Goal: Task Accomplishment & Management: Use online tool/utility

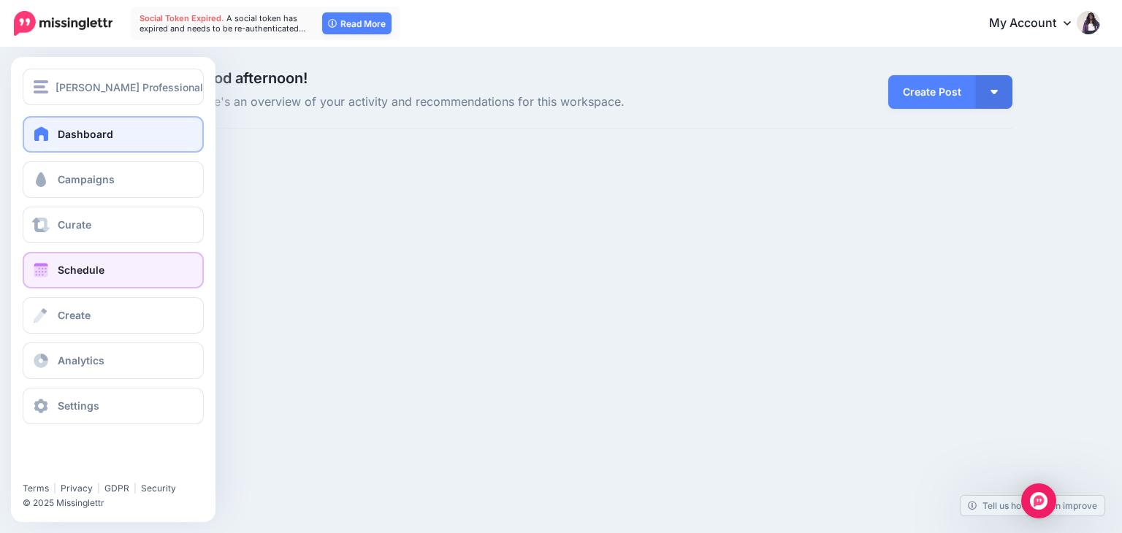
click at [89, 269] on span "Schedule" at bounding box center [81, 270] width 47 height 12
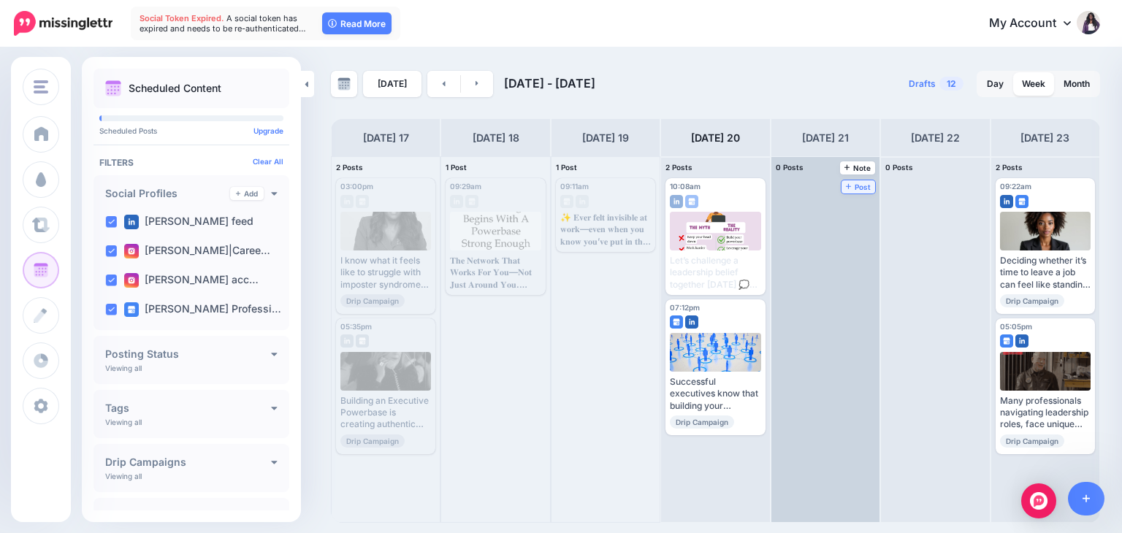
click at [846, 183] on span "Post" at bounding box center [859, 186] width 26 height 7
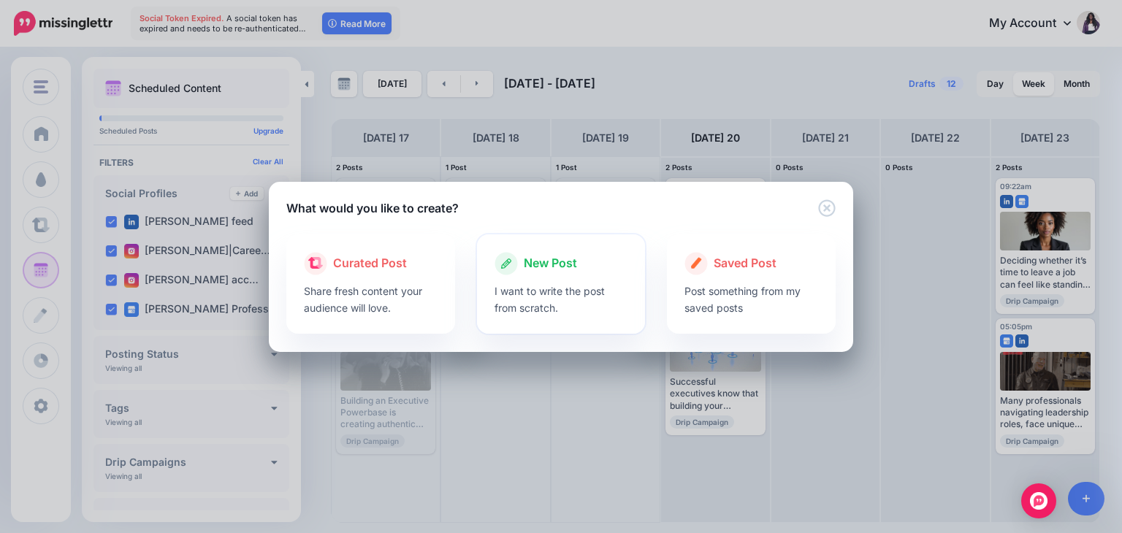
click at [536, 300] on p "I want to write the post from scratch." at bounding box center [562, 300] width 134 height 34
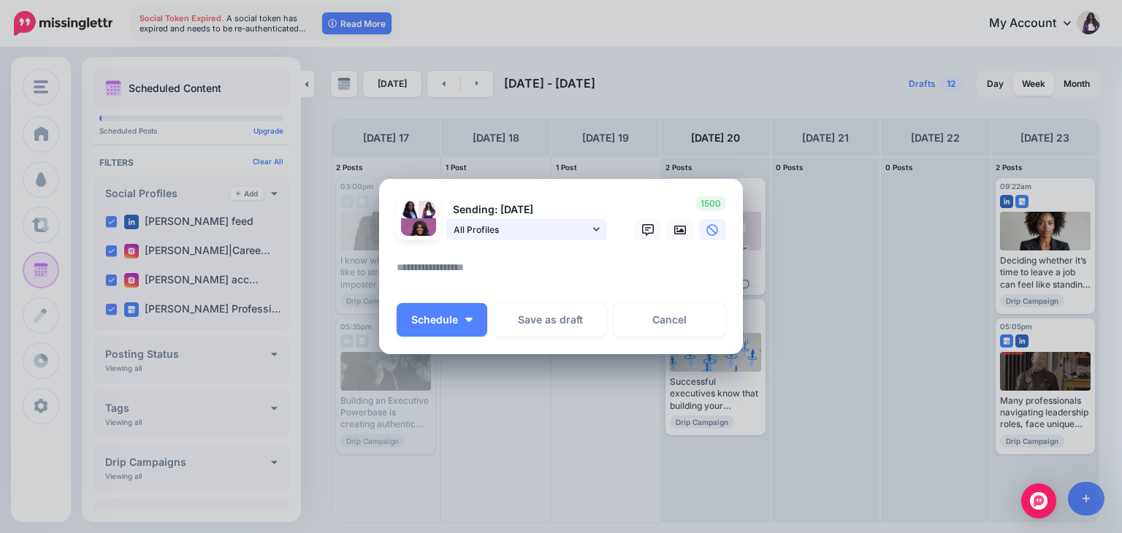
click at [593, 227] on icon at bounding box center [596, 229] width 7 height 10
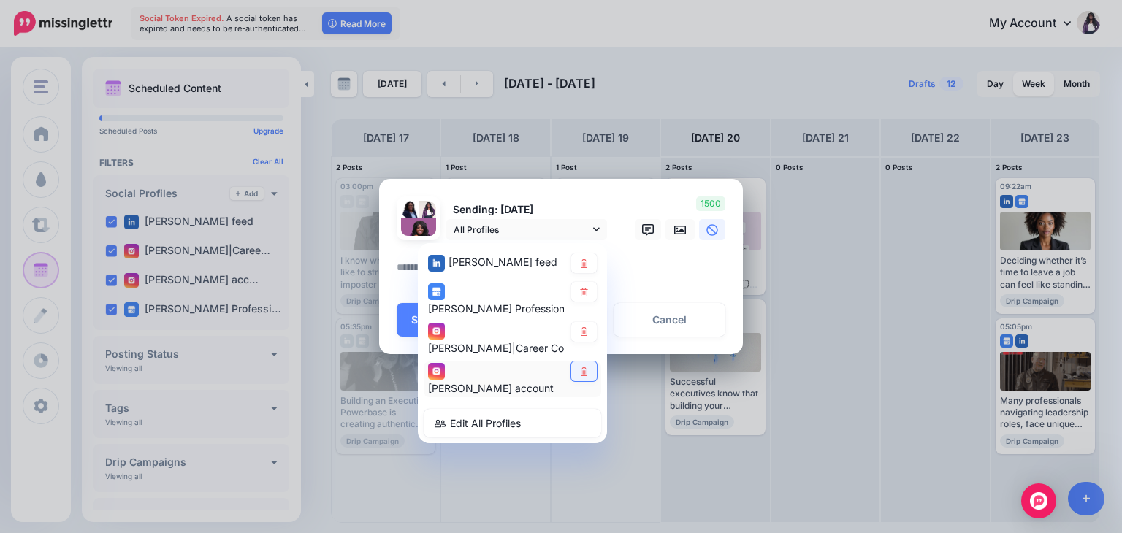
click at [590, 369] on link at bounding box center [584, 372] width 26 height 20
click at [585, 332] on icon at bounding box center [584, 332] width 11 height 9
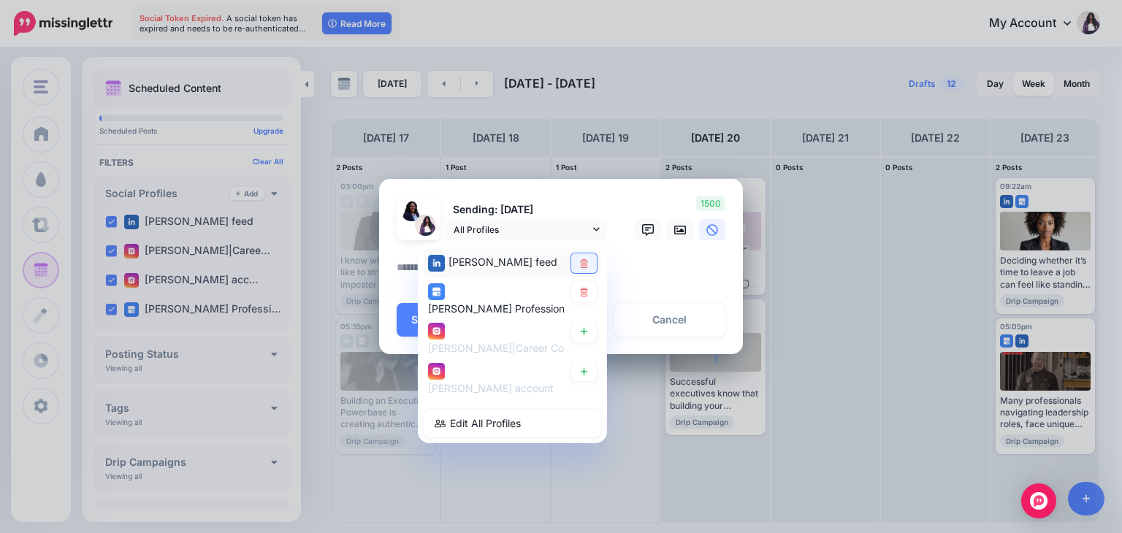
click at [582, 259] on icon at bounding box center [584, 263] width 8 height 9
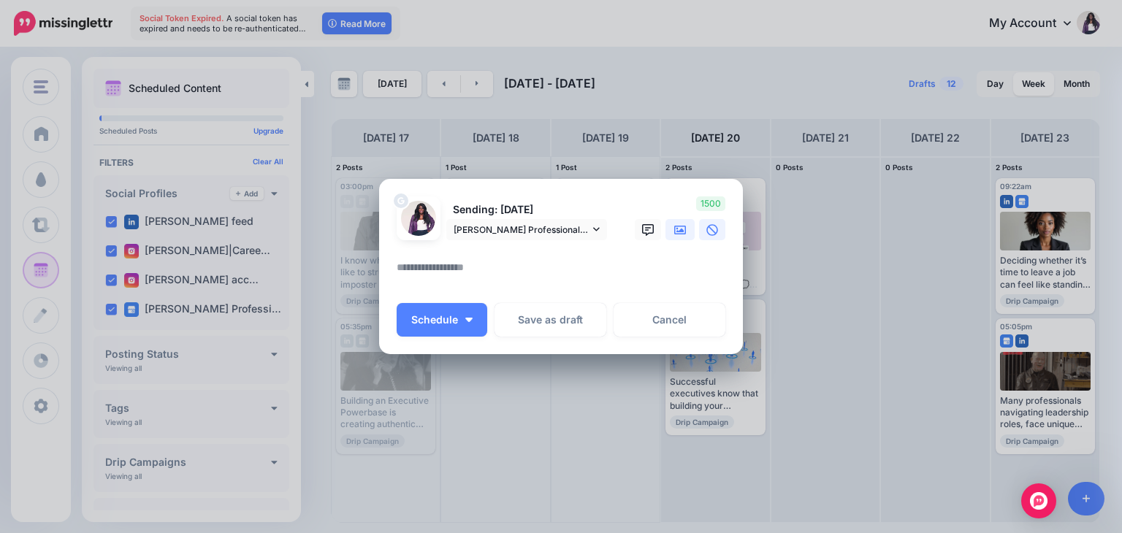
click at [678, 231] on icon at bounding box center [680, 230] width 12 height 9
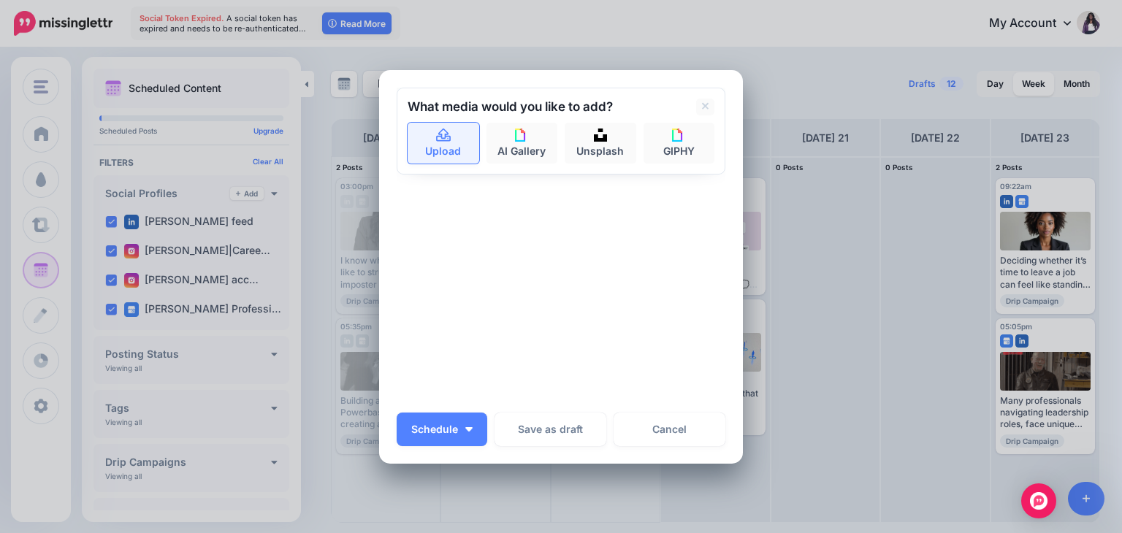
click at [441, 147] on link "Upload" at bounding box center [444, 143] width 72 height 41
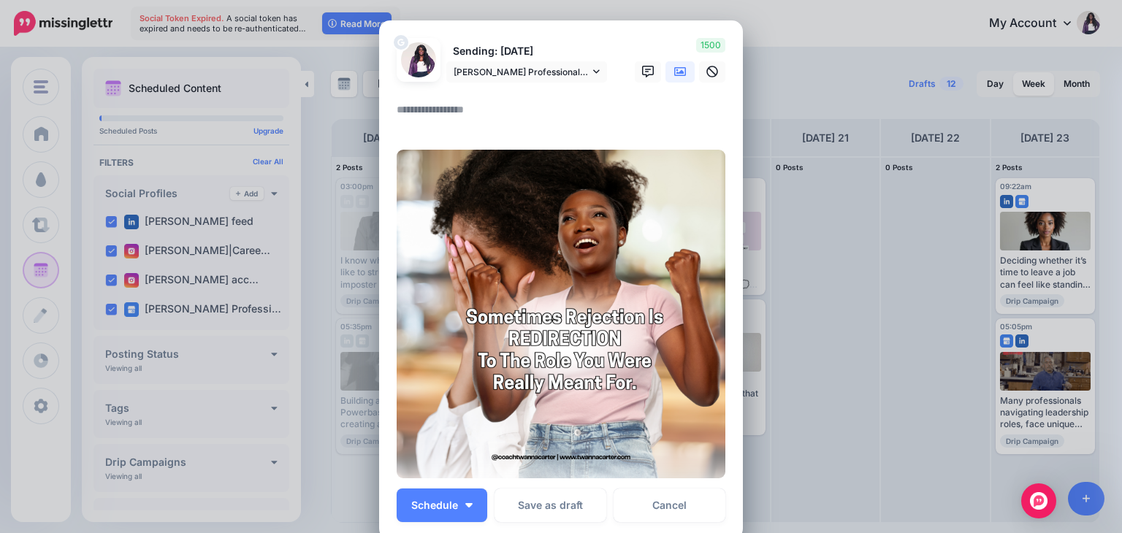
click at [427, 113] on textarea at bounding box center [565, 115] width 336 height 28
paste textarea "**********"
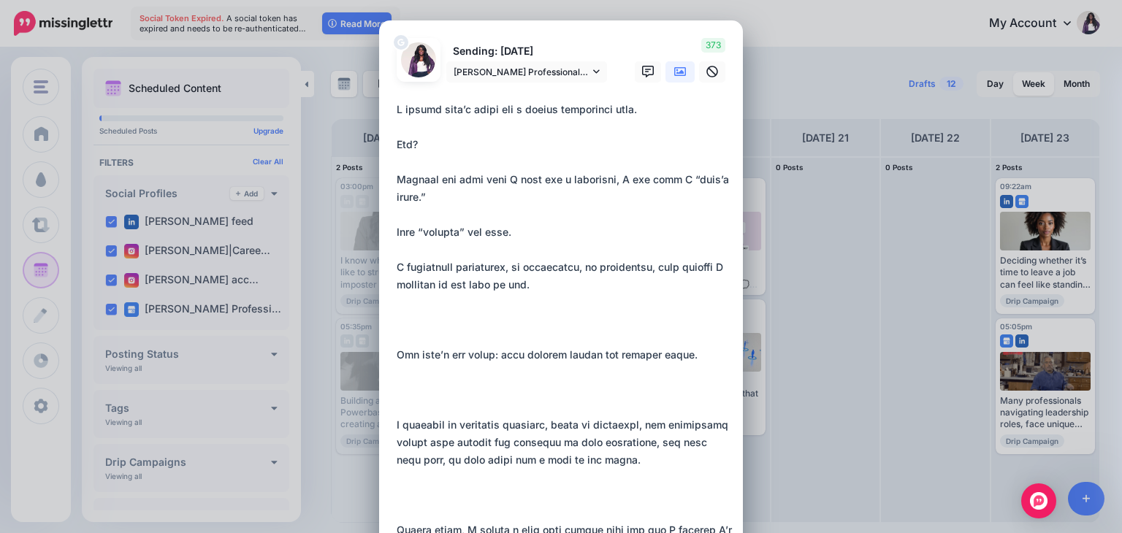
click at [411, 337] on textarea at bounding box center [565, 530] width 336 height 859
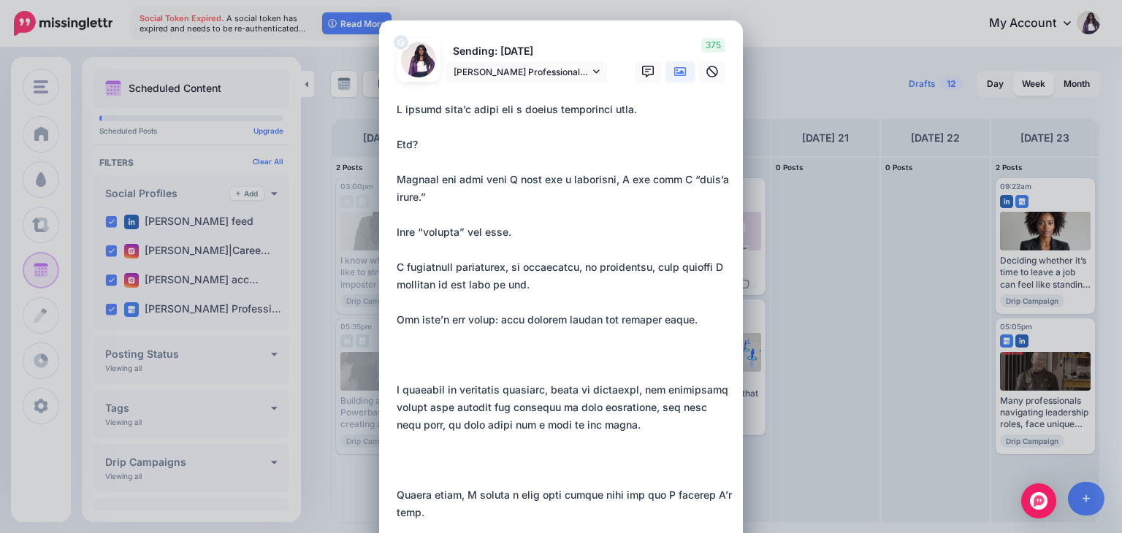
click at [410, 366] on textarea at bounding box center [565, 513] width 336 height 824
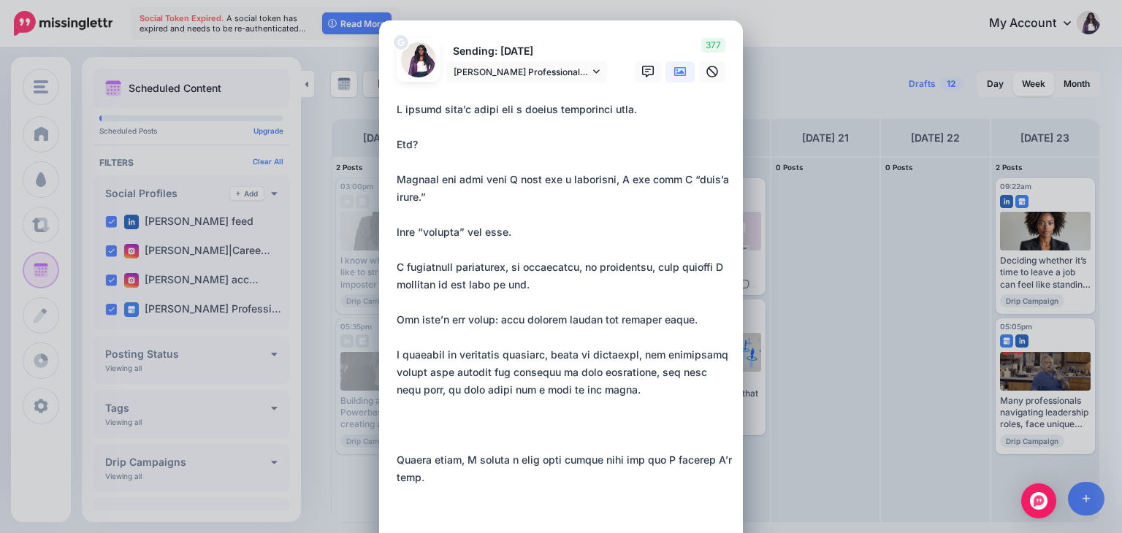
click at [422, 444] on textarea at bounding box center [565, 495] width 336 height 789
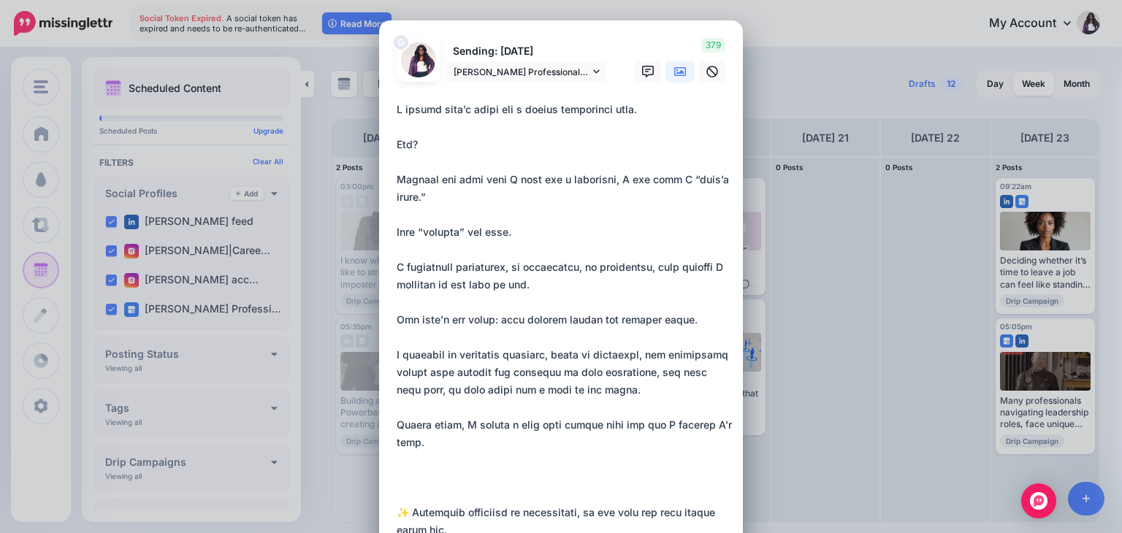
click at [402, 491] on textarea at bounding box center [565, 478] width 336 height 754
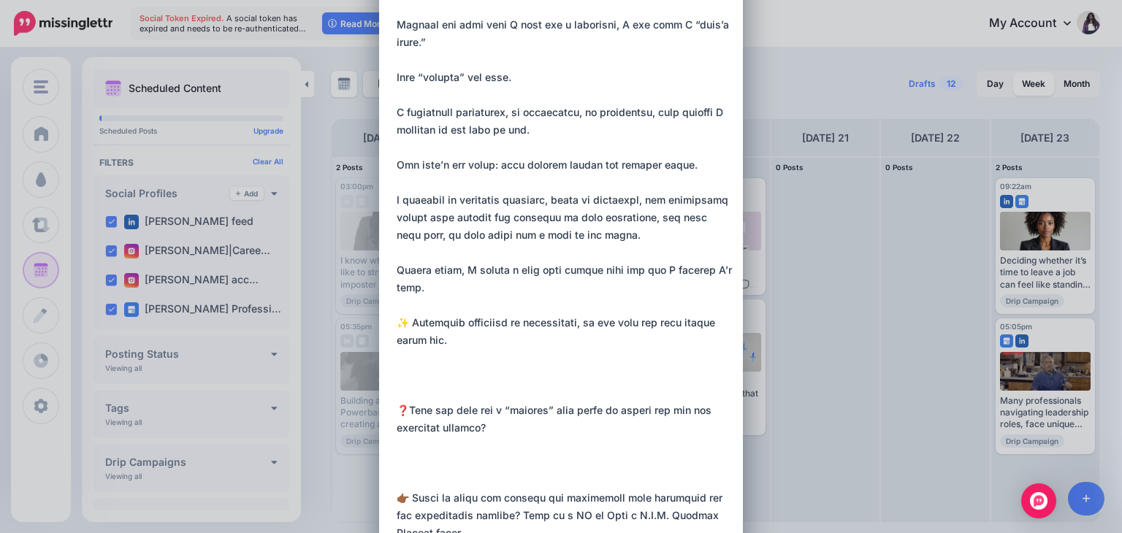
scroll to position [155, 0]
click at [400, 387] on textarea at bounding box center [565, 305] width 336 height 719
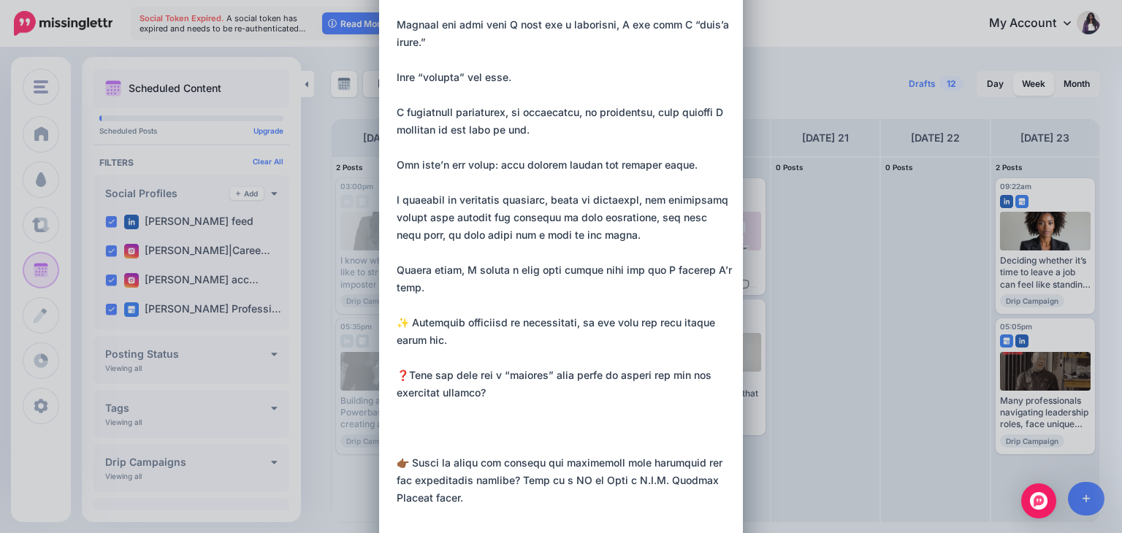
click at [404, 448] on textarea at bounding box center [565, 288] width 336 height 684
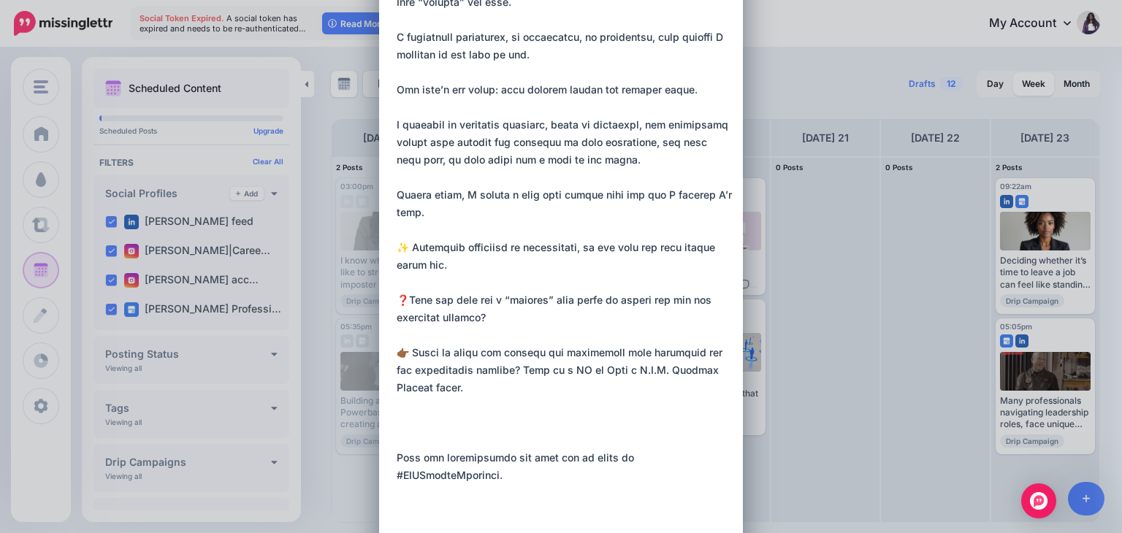
scroll to position [231, 0]
click at [406, 443] on textarea at bounding box center [565, 194] width 336 height 649
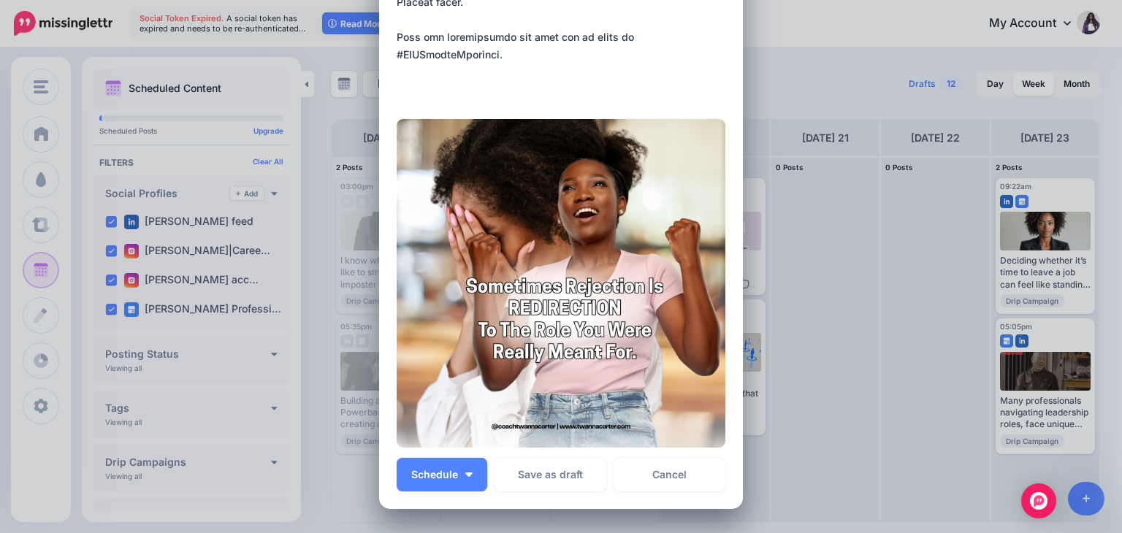
scroll to position [639, 0]
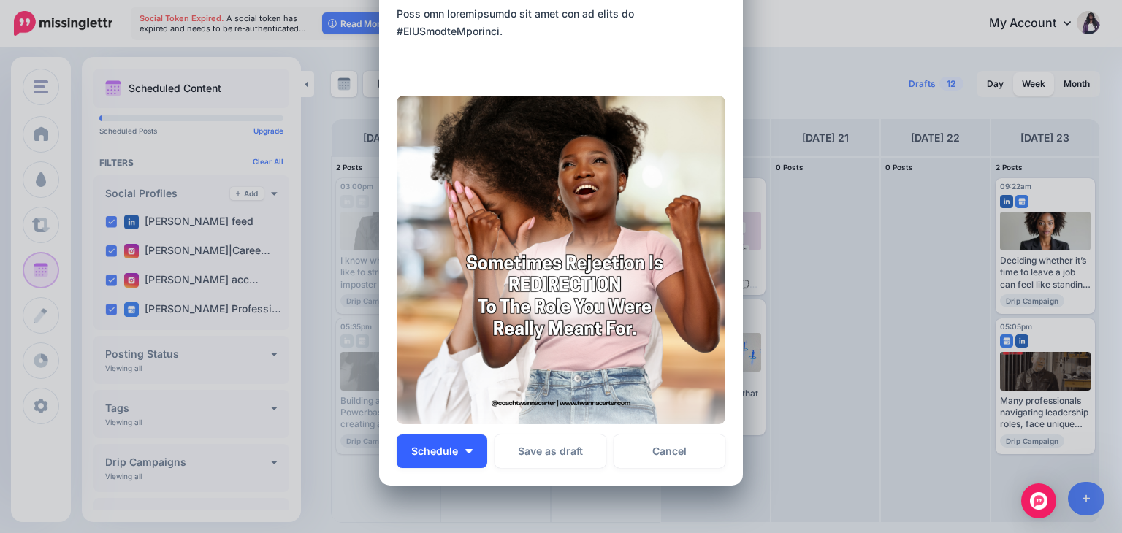
type textarea "**********"
click at [438, 450] on span "Schedule" at bounding box center [434, 451] width 47 height 10
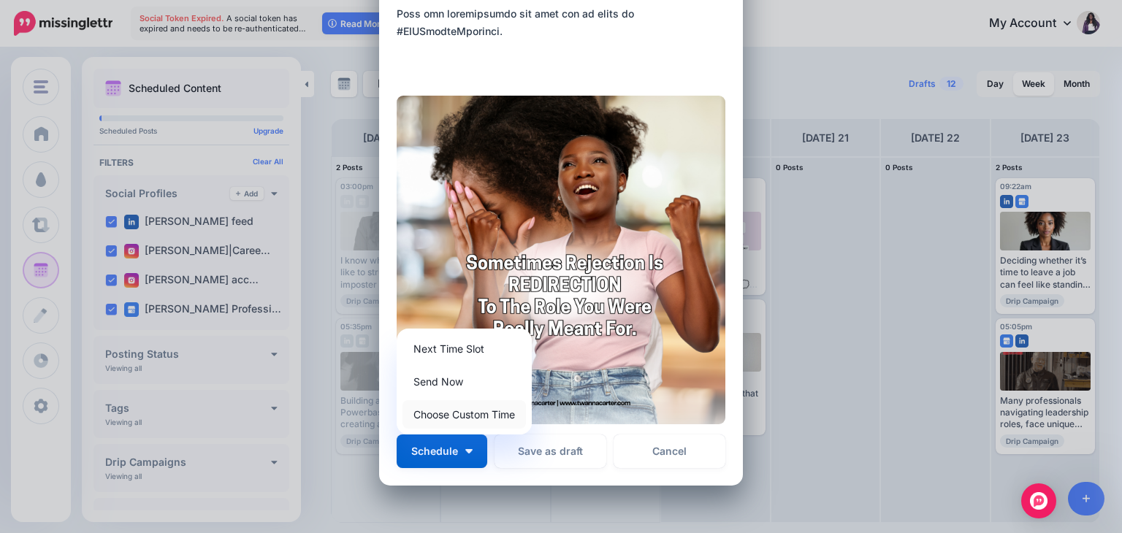
click at [465, 422] on link "Choose Custom Time" at bounding box center [464, 414] width 123 height 28
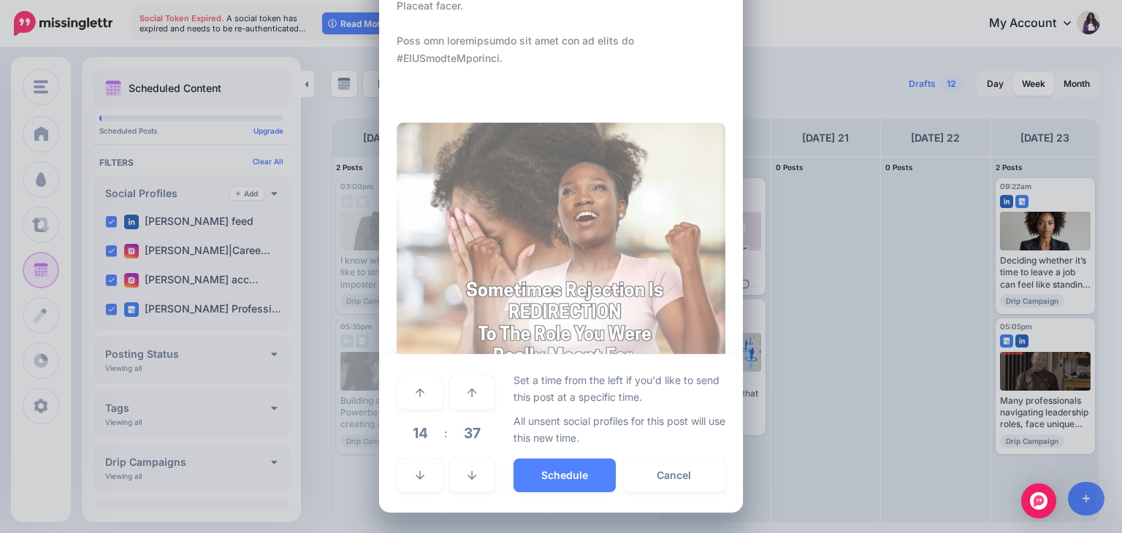
scroll to position [612, 0]
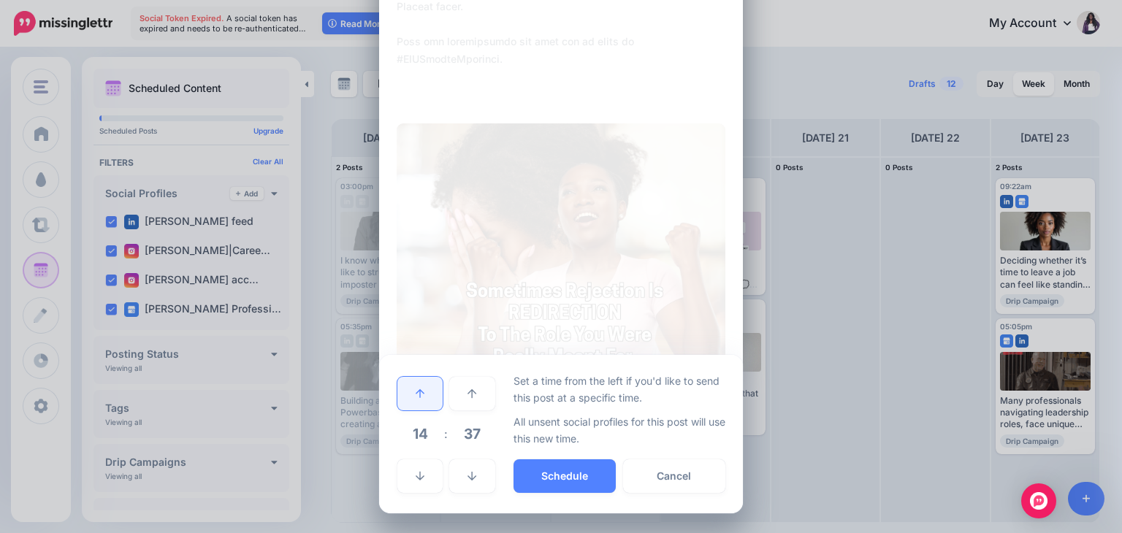
click at [411, 401] on link at bounding box center [420, 394] width 45 height 34
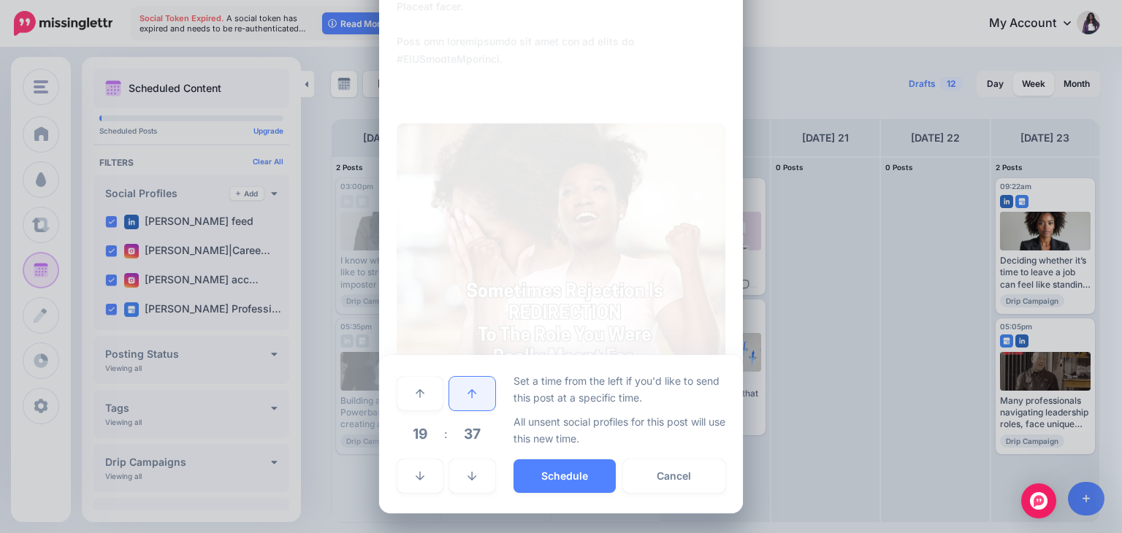
click at [463, 398] on link at bounding box center [471, 394] width 45 height 34
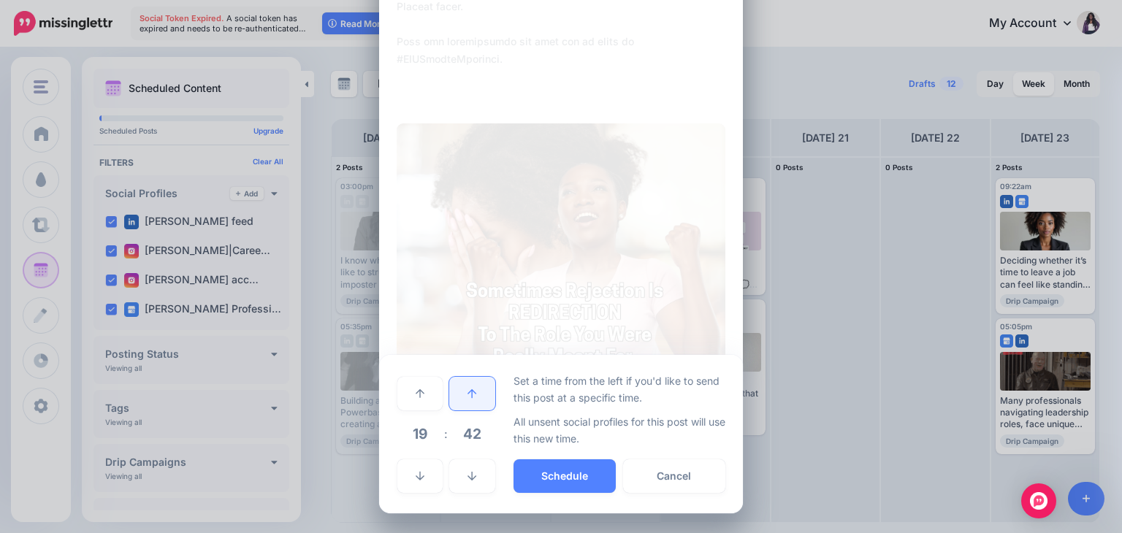
click at [463, 398] on link at bounding box center [471, 394] width 45 height 34
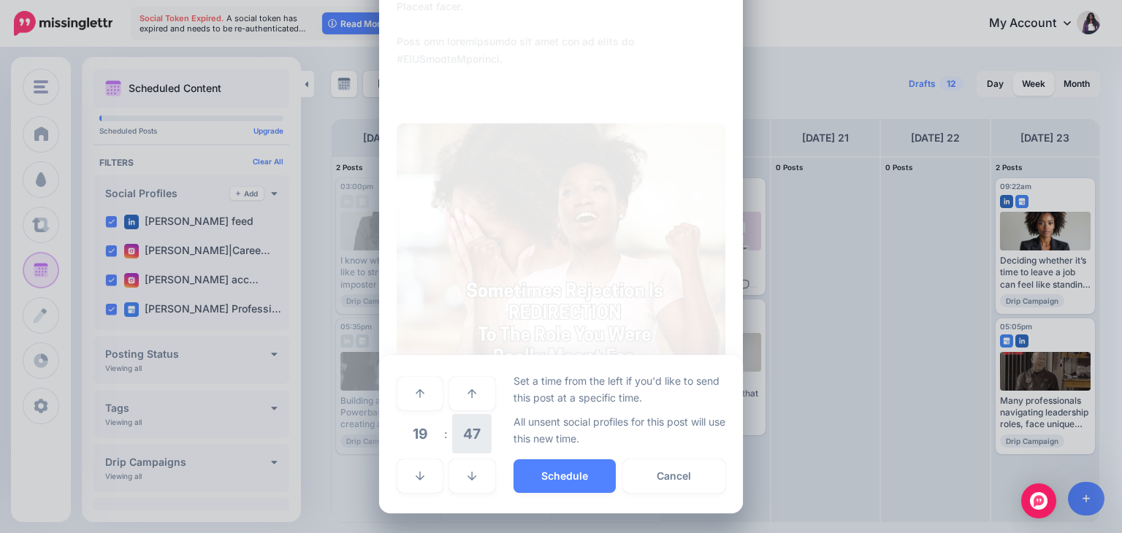
click at [467, 430] on span "47" at bounding box center [471, 433] width 39 height 39
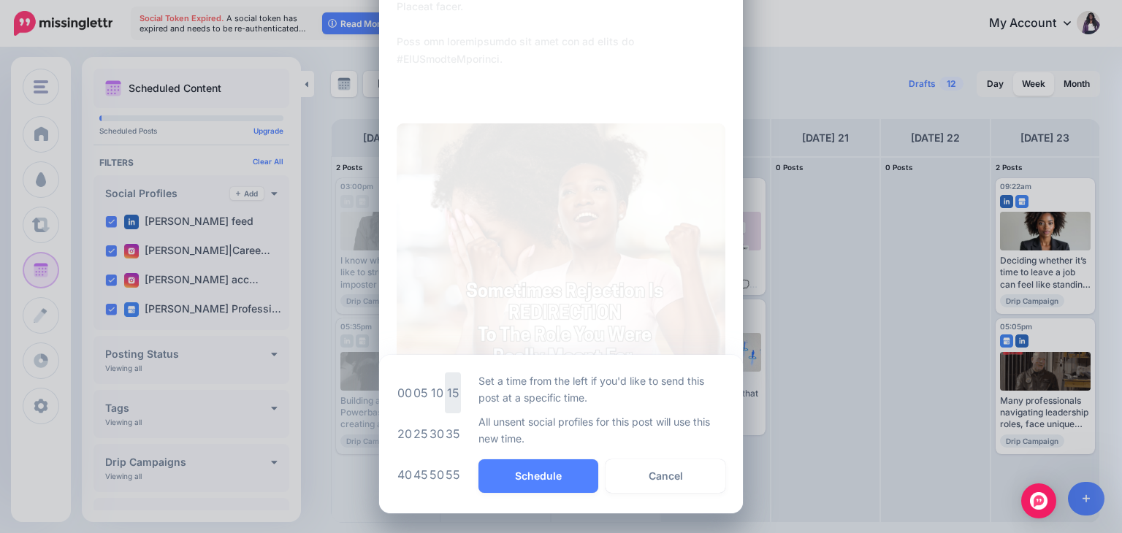
click at [448, 400] on td "15" at bounding box center [453, 393] width 16 height 41
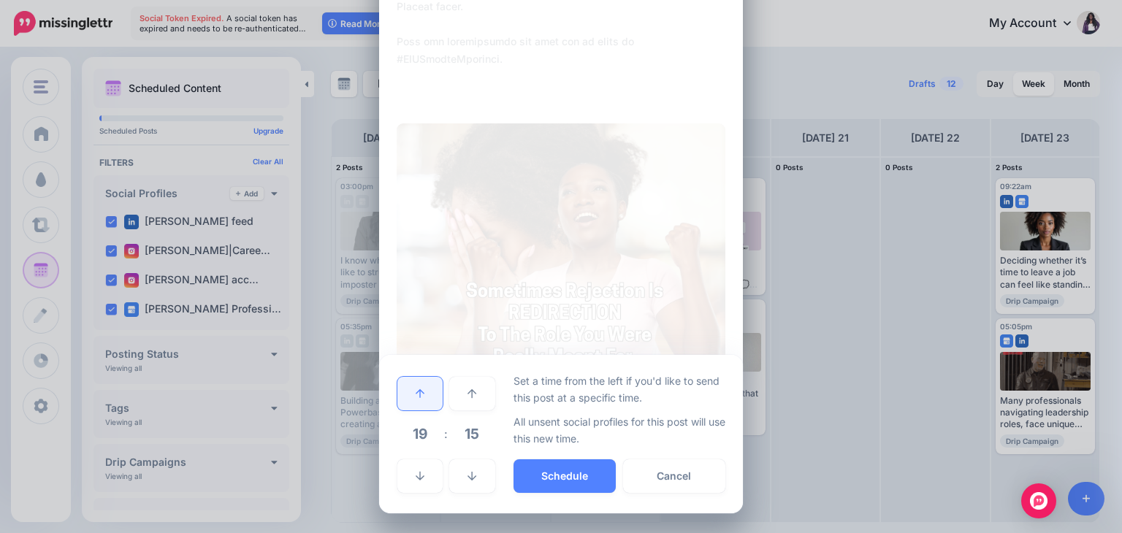
click at [408, 398] on link at bounding box center [420, 394] width 45 height 34
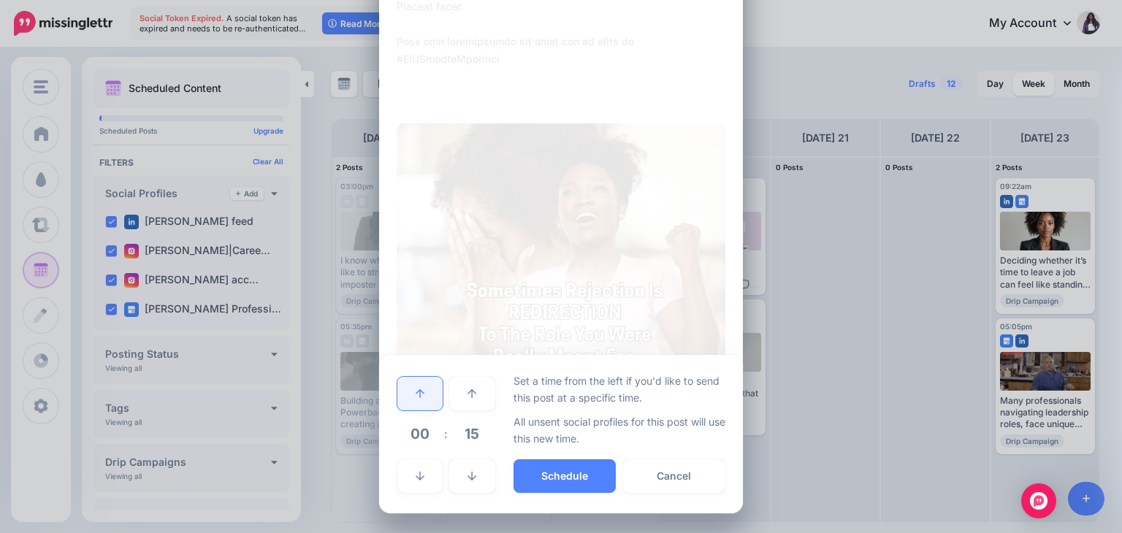
click at [408, 398] on link at bounding box center [420, 394] width 45 height 34
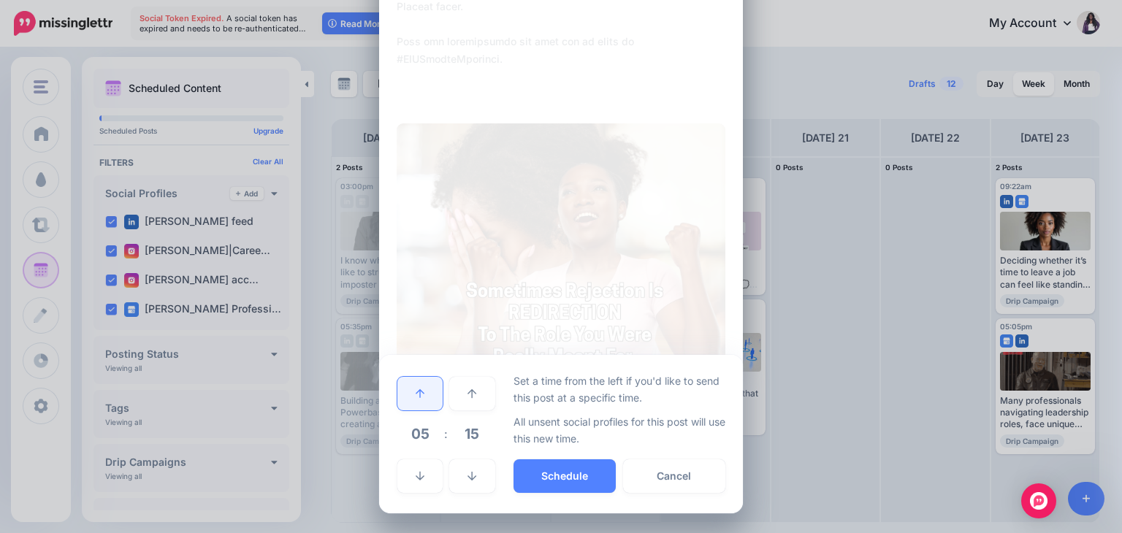
click at [408, 398] on link at bounding box center [420, 394] width 45 height 34
click at [546, 477] on button "Schedule" at bounding box center [565, 477] width 102 height 34
